Goal: Information Seeking & Learning: Learn about a topic

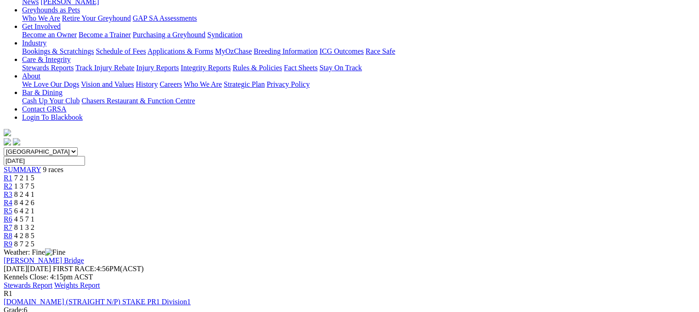
scroll to position [154, 0]
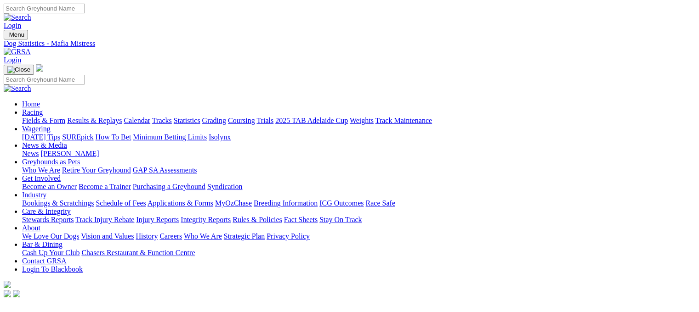
click at [71, 208] on link "Care & Integrity" at bounding box center [46, 212] width 49 height 8
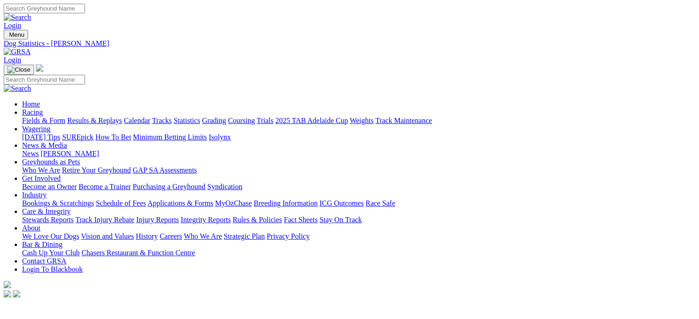
click at [231, 216] on link "Integrity Reports" at bounding box center [206, 220] width 50 height 8
click at [81, 308] on link "Integrity Reports" at bounding box center [56, 312] width 50 height 8
